Goal: Task Accomplishment & Management: Use online tool/utility

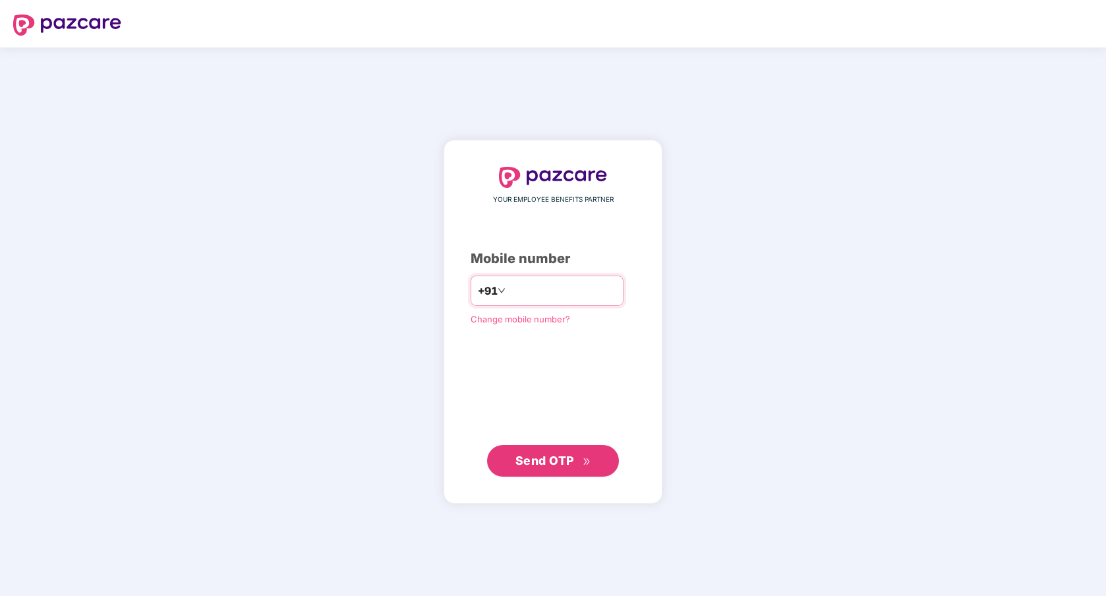
click at [588, 295] on input "number" at bounding box center [562, 290] width 108 height 21
type input "**********"
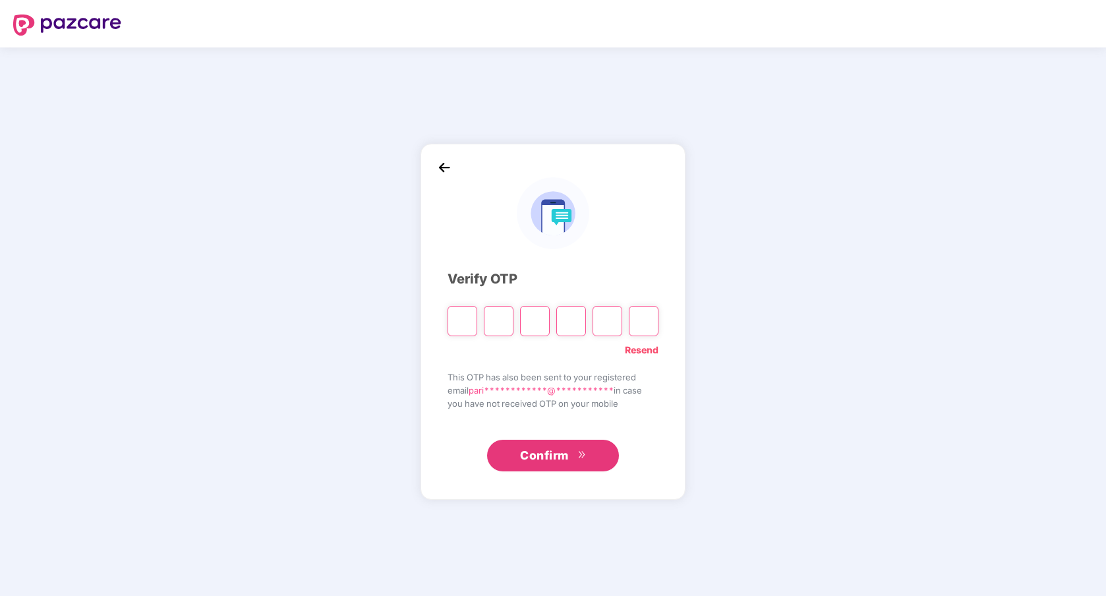
type input "*"
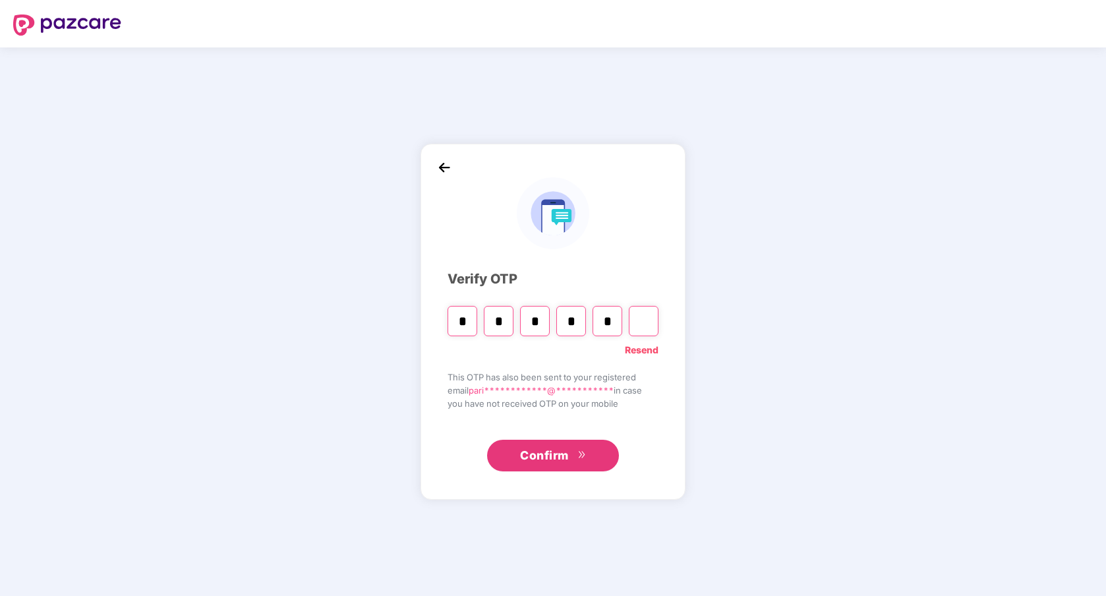
type input "*"
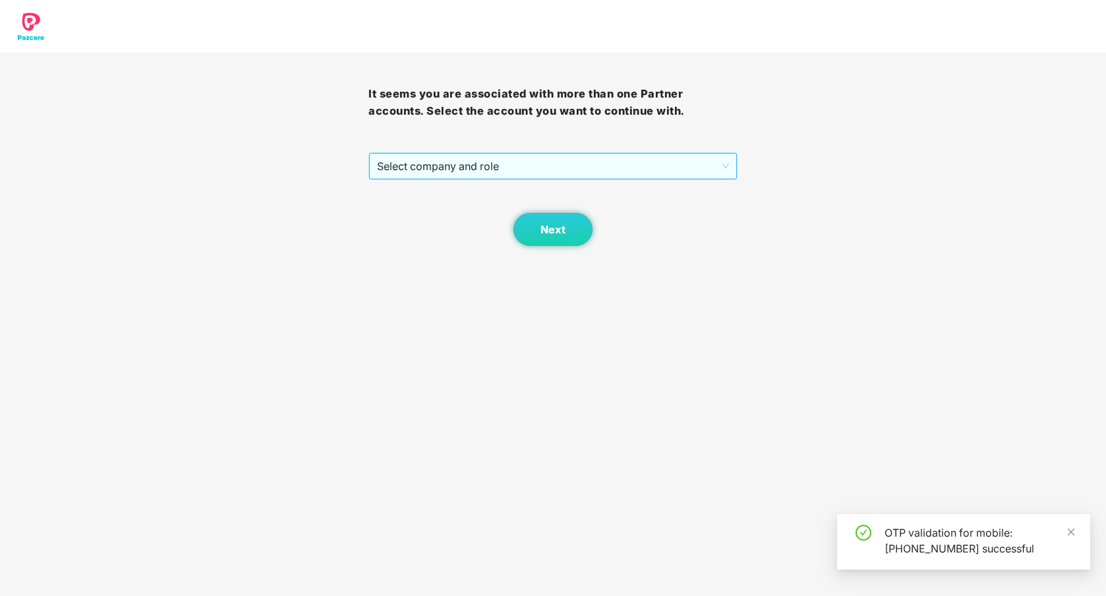
click at [468, 171] on span "Select company and role" at bounding box center [552, 166] width 351 height 25
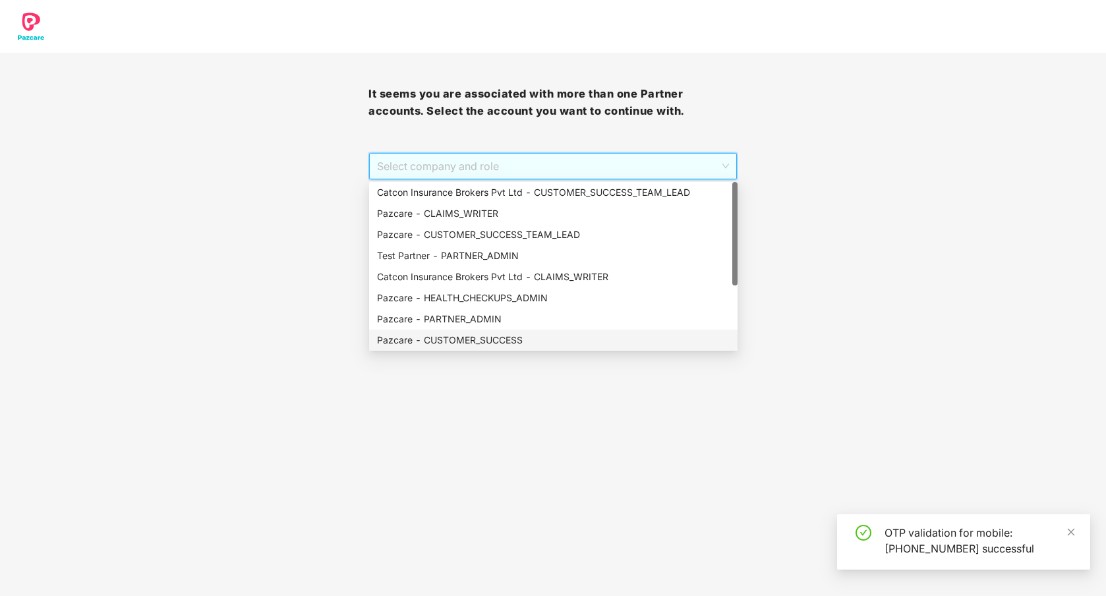
scroll to position [105, 0]
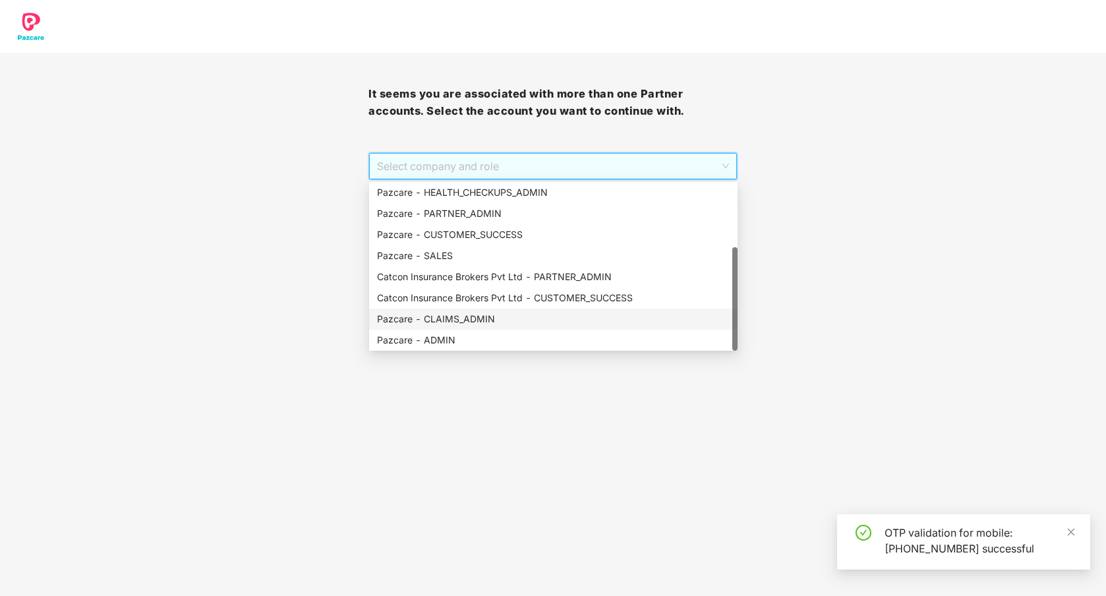
click at [476, 317] on div "Pazcare - CLAIMS_ADMIN" at bounding box center [553, 319] width 353 height 15
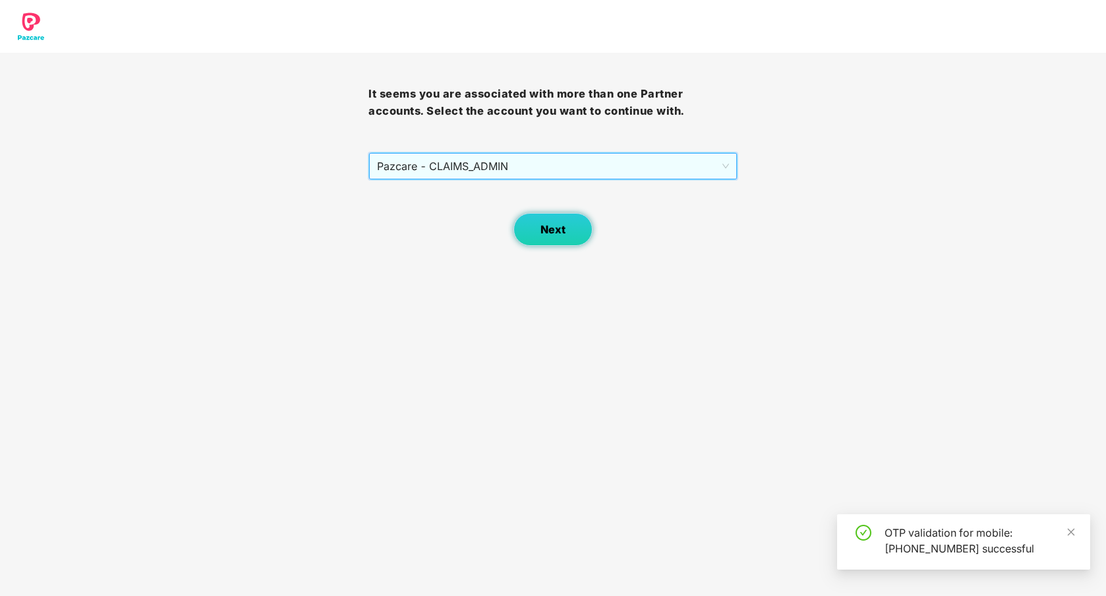
click at [547, 237] on button "Next" at bounding box center [553, 229] width 79 height 33
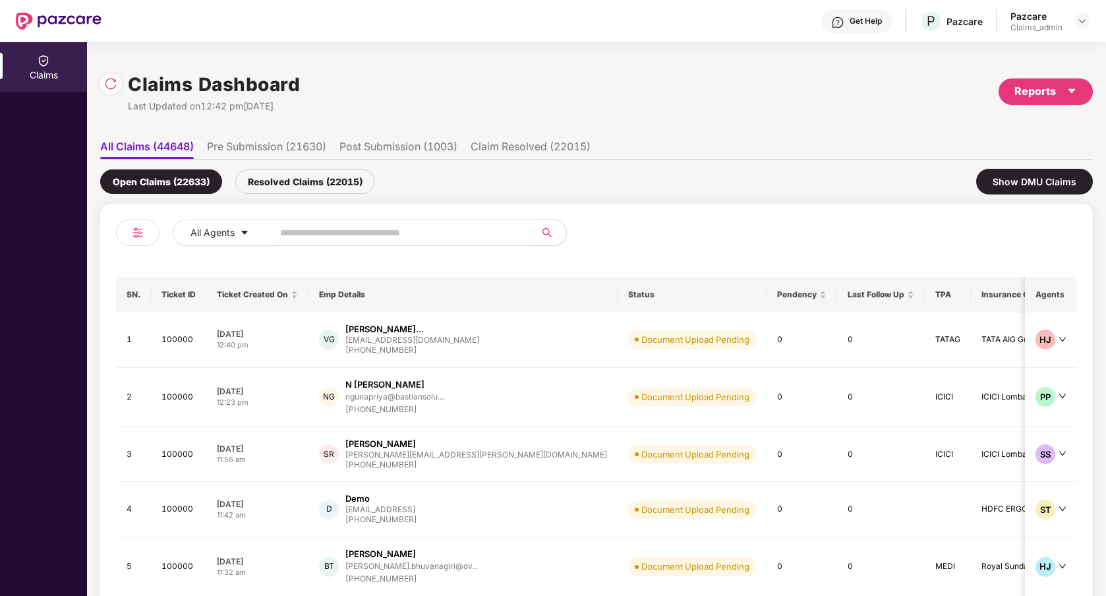
click at [338, 237] on input "text" at bounding box center [398, 233] width 237 height 20
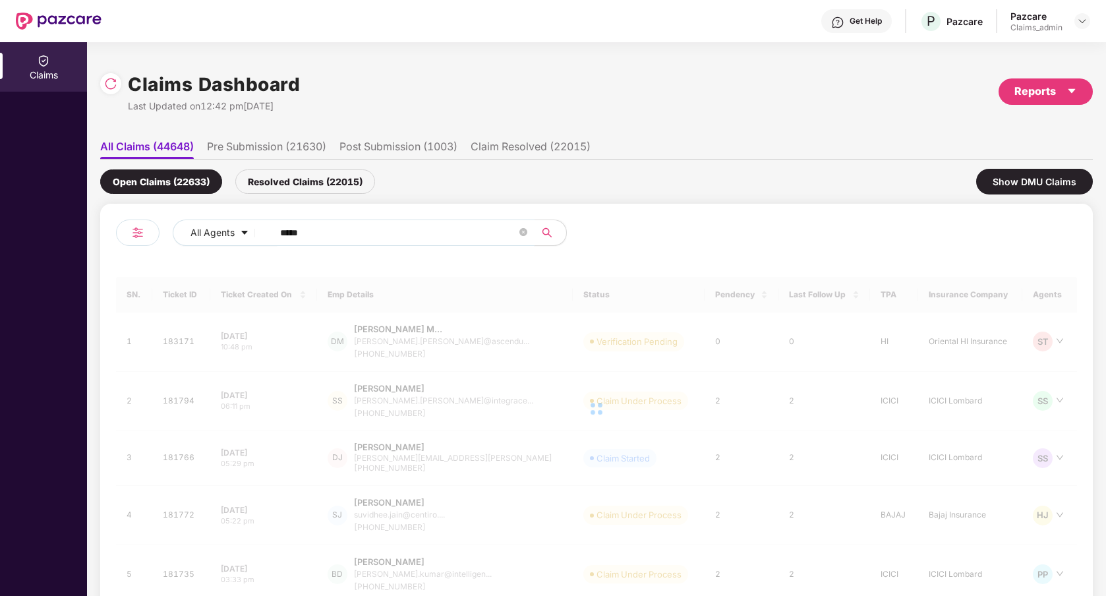
type input "******"
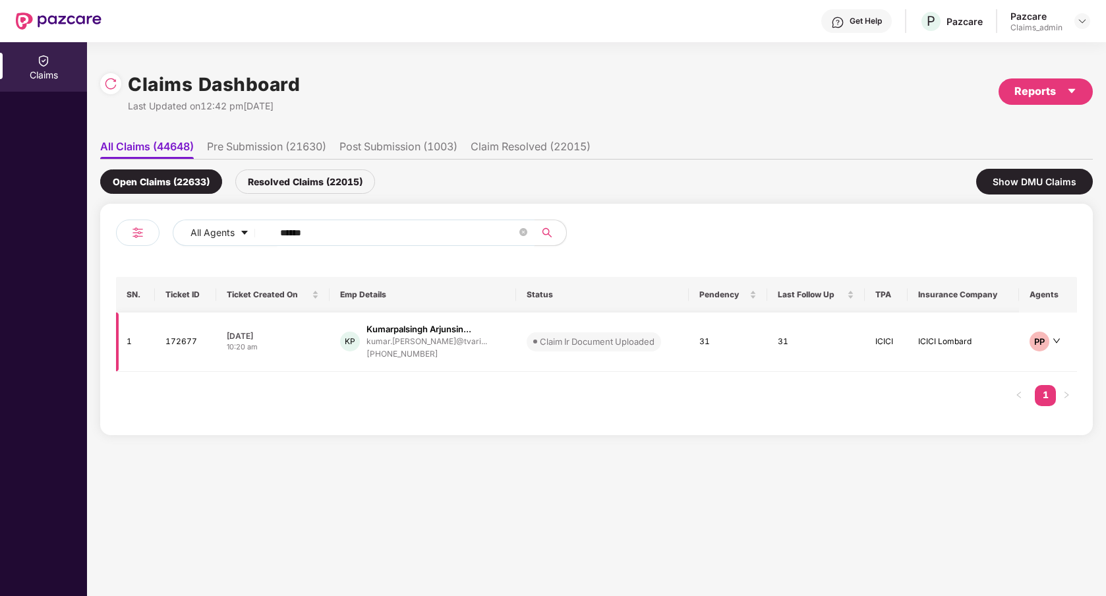
click at [505, 352] on td "[PERSON_NAME]... kumar.[PERSON_NAME]@tvari... [PHONE_NUMBER]" at bounding box center [423, 342] width 187 height 59
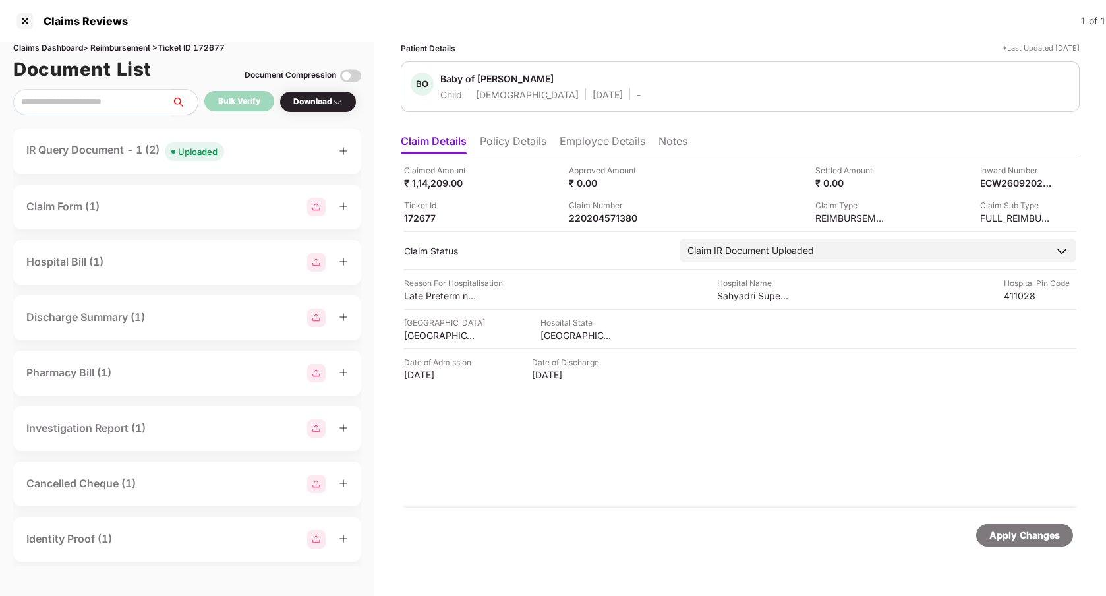
click at [245, 156] on div "IR Query Document - 1 (2) Uploaded" at bounding box center [187, 151] width 322 height 19
